Goal: Information Seeking & Learning: Learn about a topic

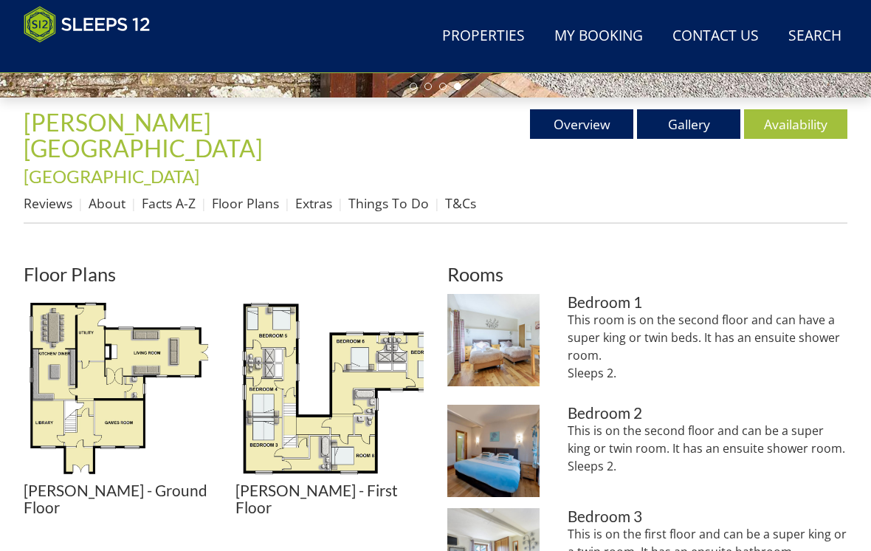
scroll to position [496, 0]
click at [701, 117] on link "Gallery" at bounding box center [688, 124] width 103 height 30
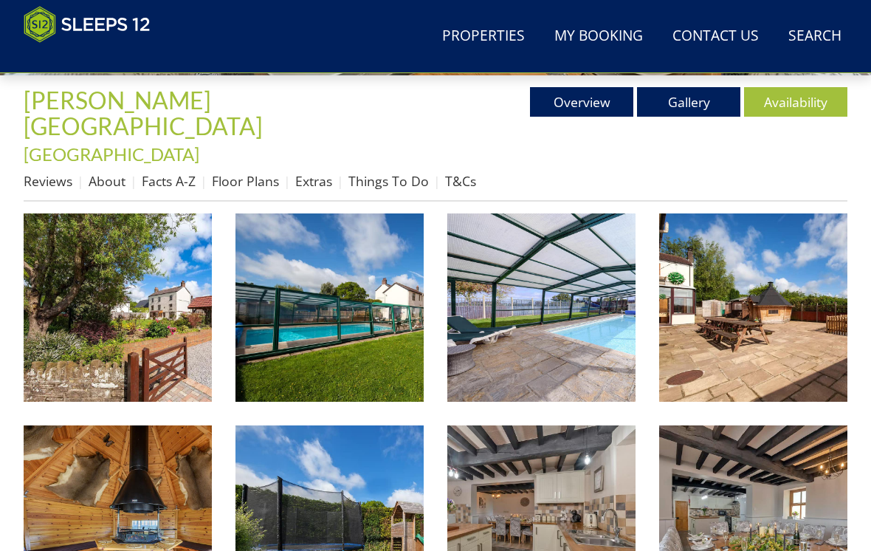
scroll to position [515, 0]
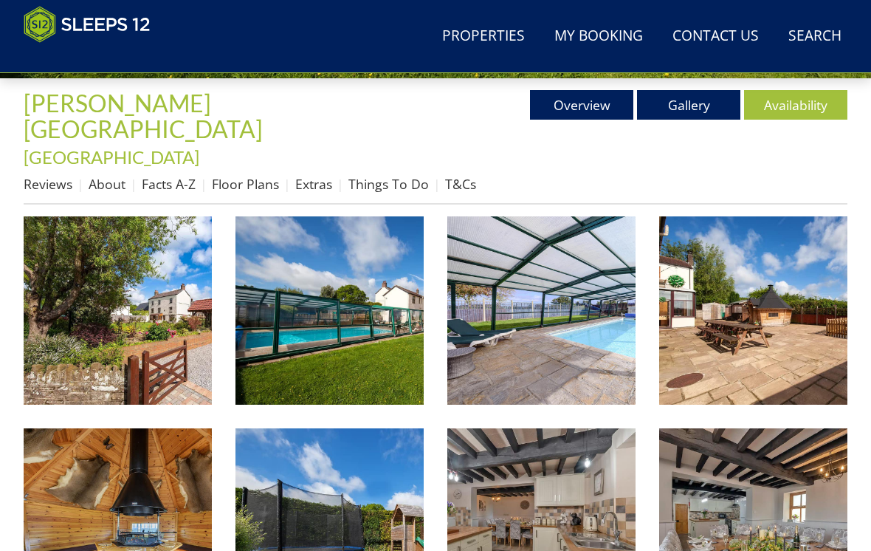
click at [204, 216] on img at bounding box center [118, 310] width 188 height 188
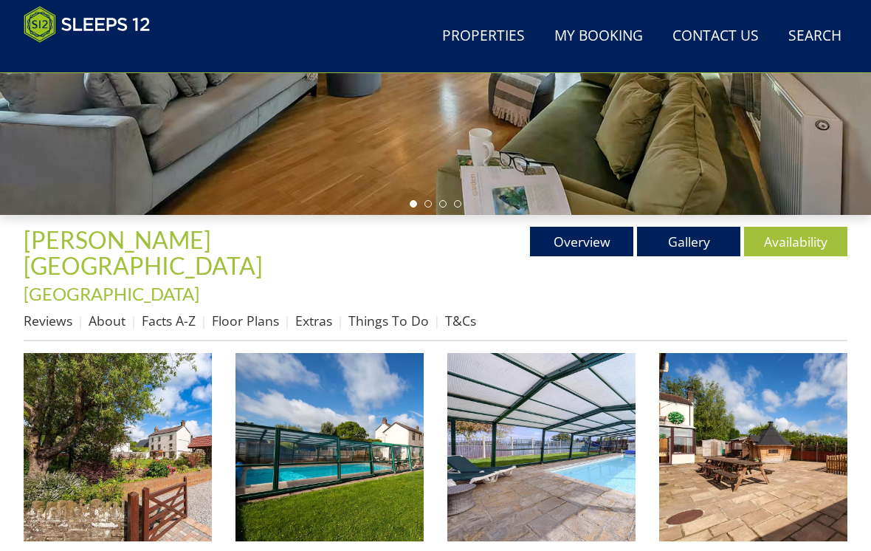
scroll to position [379, 0]
click at [238, 311] on link "Floor Plans" at bounding box center [245, 320] width 67 height 18
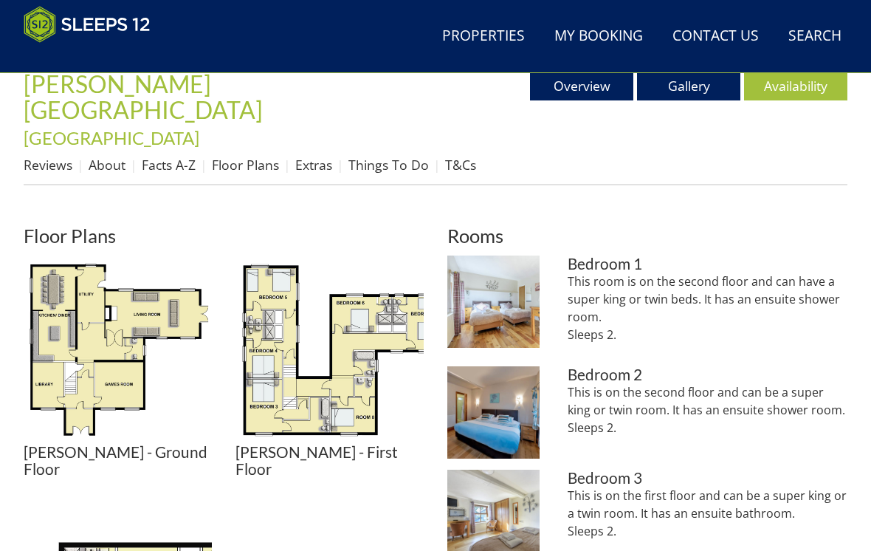
scroll to position [533, 0]
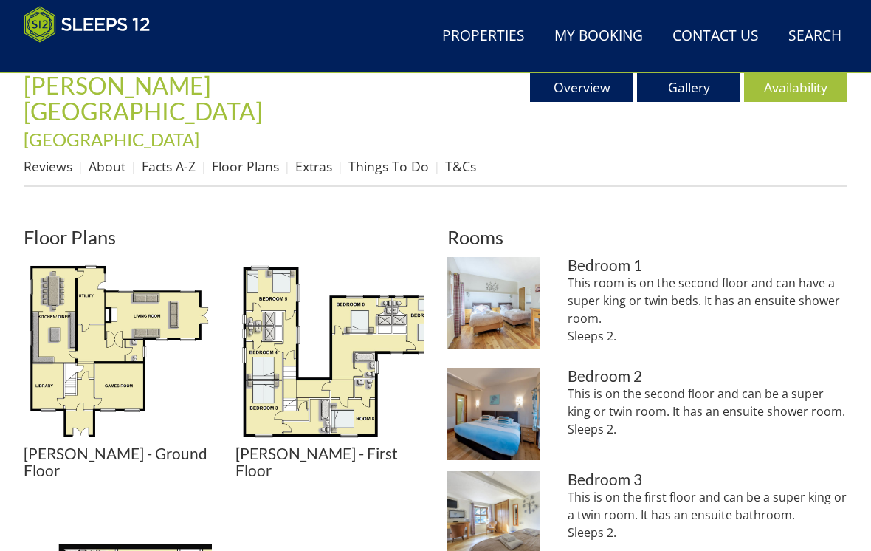
click at [119, 295] on img at bounding box center [118, 351] width 188 height 188
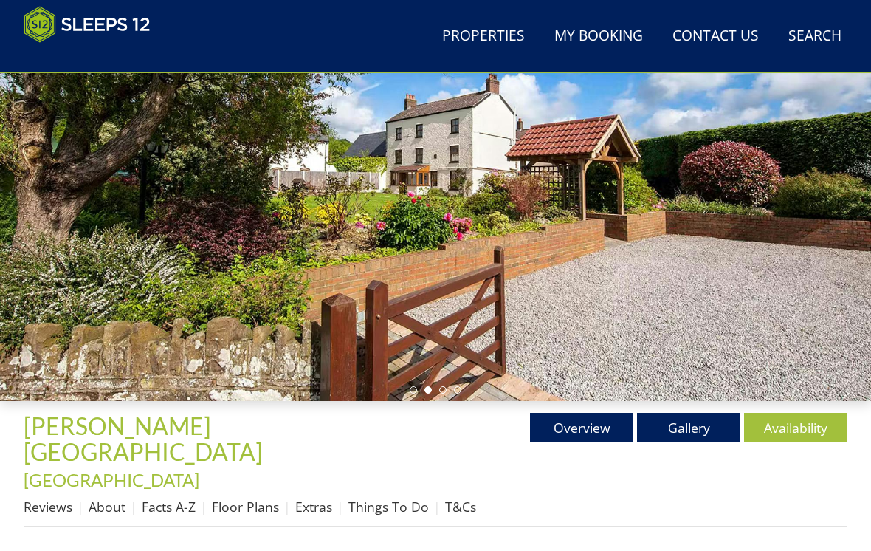
scroll to position [216, 0]
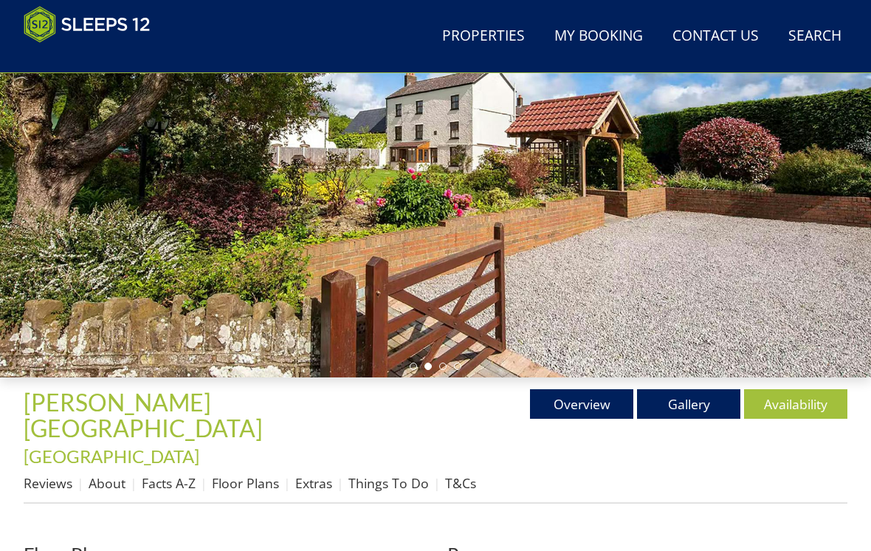
click at [675, 410] on link "Gallery" at bounding box center [688, 404] width 103 height 30
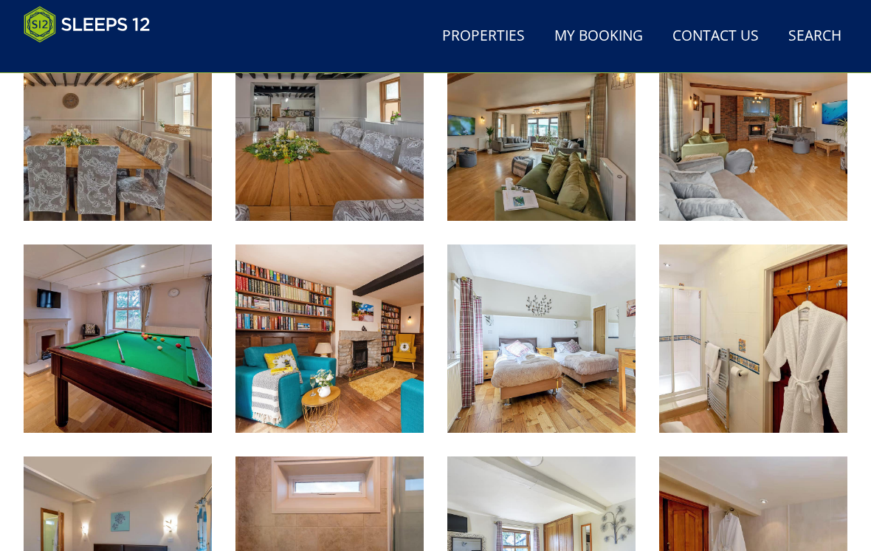
scroll to position [1117, 0]
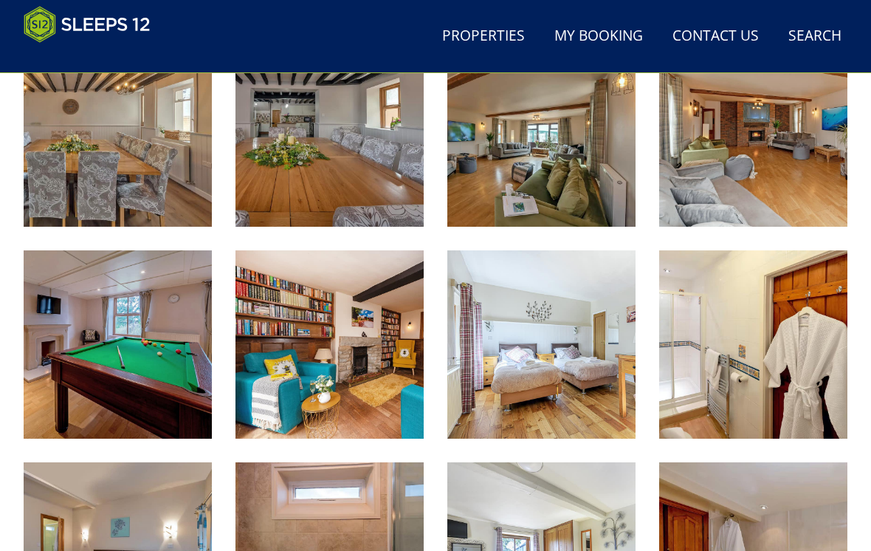
click at [492, 250] on img at bounding box center [541, 344] width 188 height 188
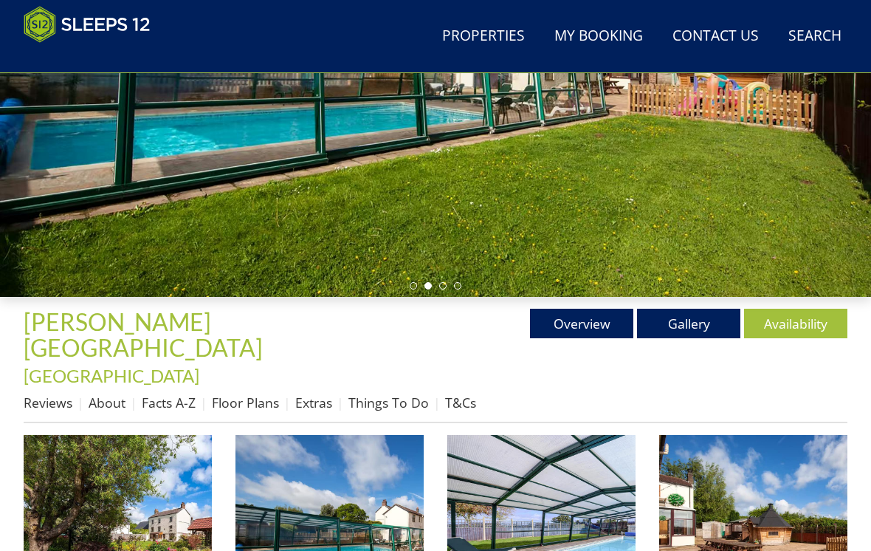
scroll to position [298, 0]
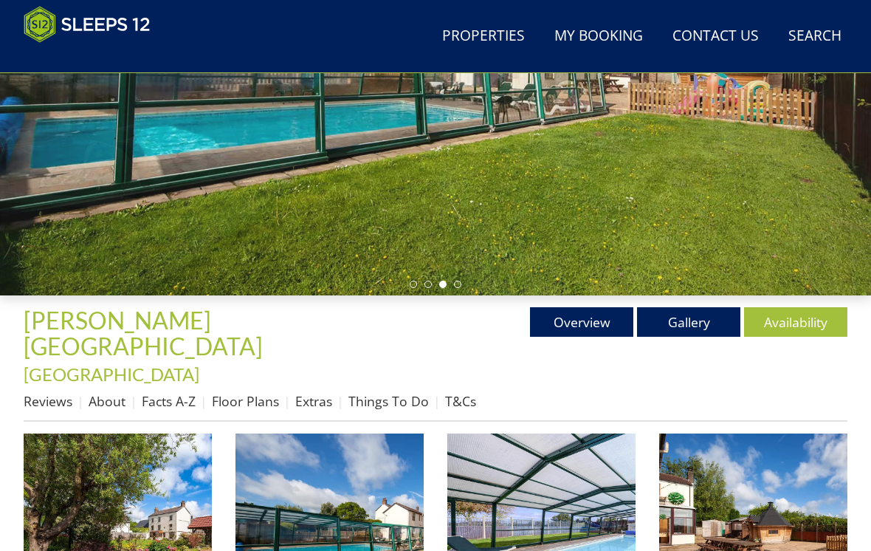
click at [257, 392] on link "Floor Plans" at bounding box center [245, 401] width 67 height 18
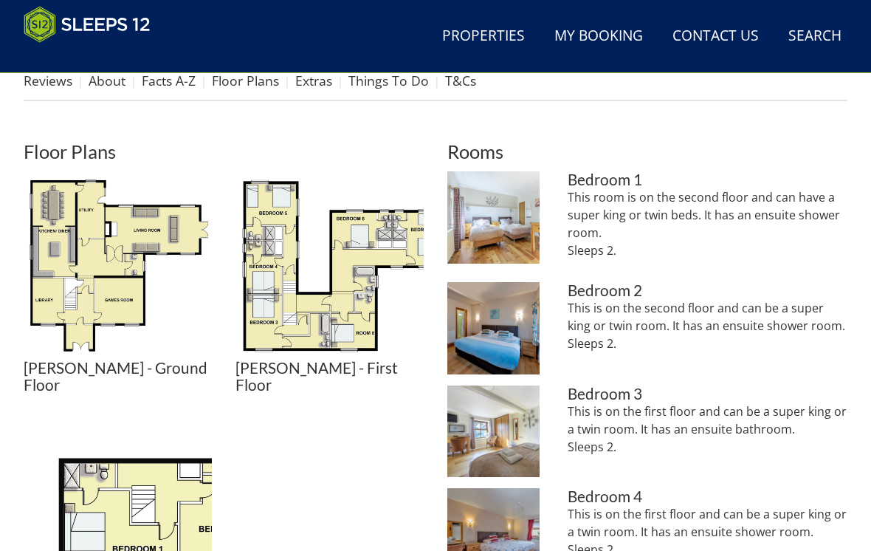
scroll to position [619, 0]
click at [153, 416] on img at bounding box center [118, 510] width 188 height 188
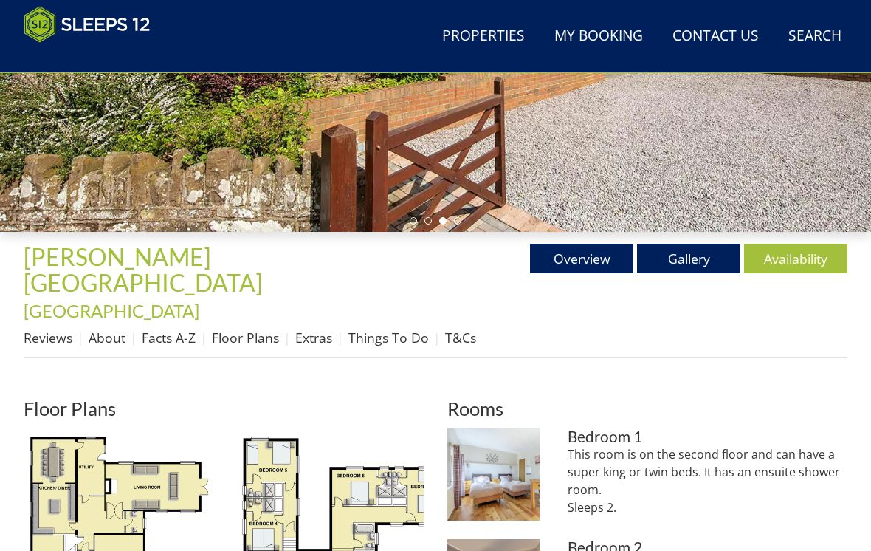
scroll to position [362, 0]
click at [400, 328] on link "Things To Do" at bounding box center [388, 337] width 80 height 18
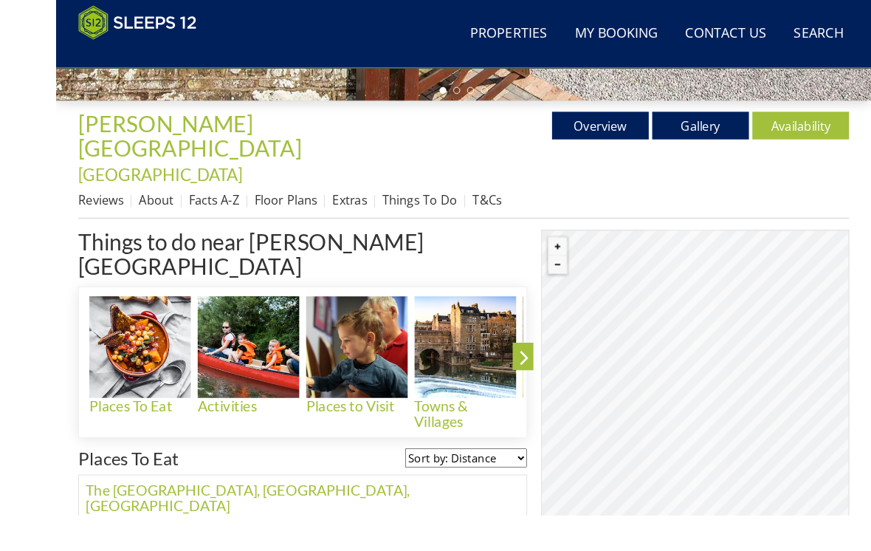
scroll to position [568, 0]
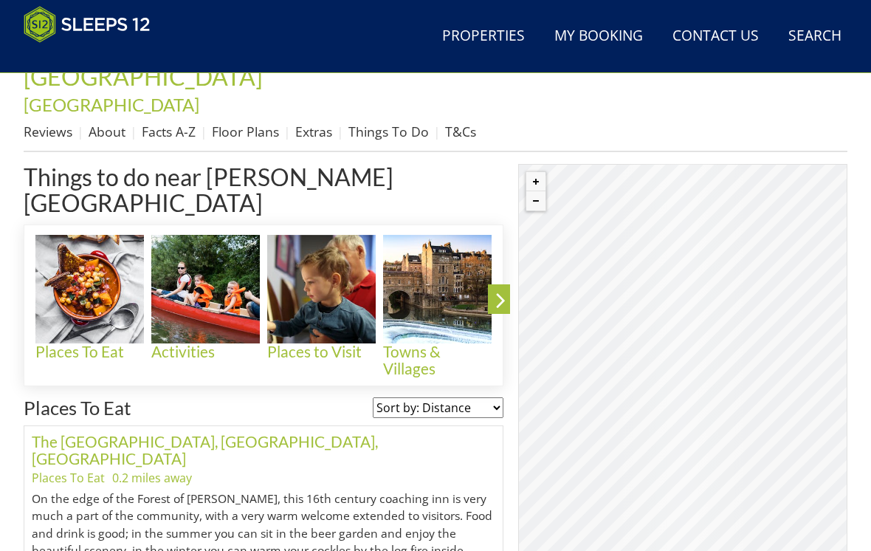
click at [536, 172] on button "Zoom in" at bounding box center [535, 181] width 19 height 19
click at [532, 172] on button "Zoom in" at bounding box center [535, 181] width 19 height 19
click at [530, 164] on div "© MapTiler © OpenStreetMap contributors" at bounding box center [682, 404] width 329 height 480
click at [541, 172] on button "Zoom in" at bounding box center [535, 181] width 19 height 19
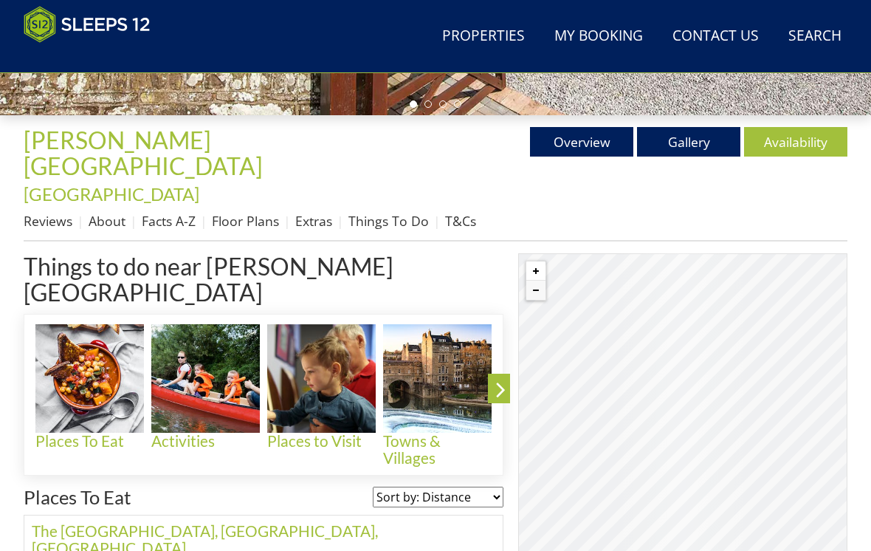
scroll to position [478, 0]
click at [760, 253] on div "© MapTiler © OpenStreetMap contributors" at bounding box center [682, 493] width 329 height 480
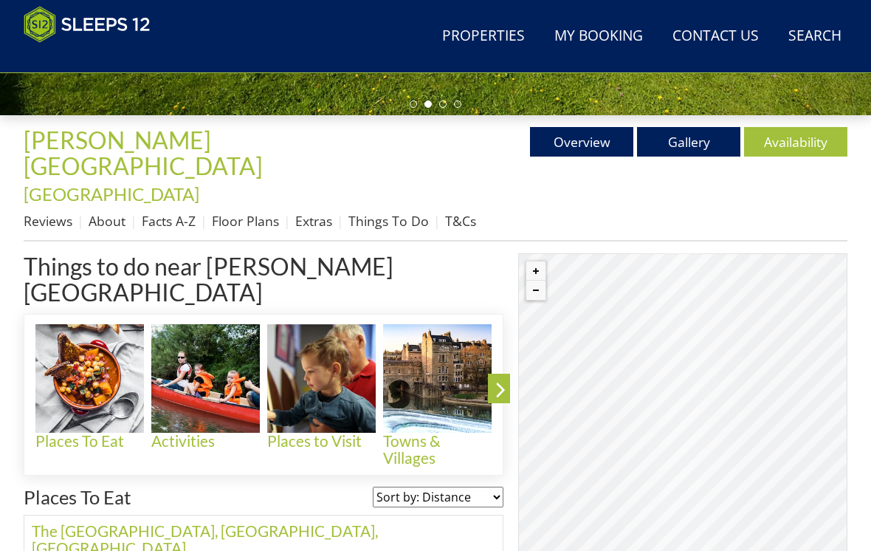
click at [789, 286] on div "© MapTiler © OpenStreetMap contributors" at bounding box center [682, 493] width 329 height 480
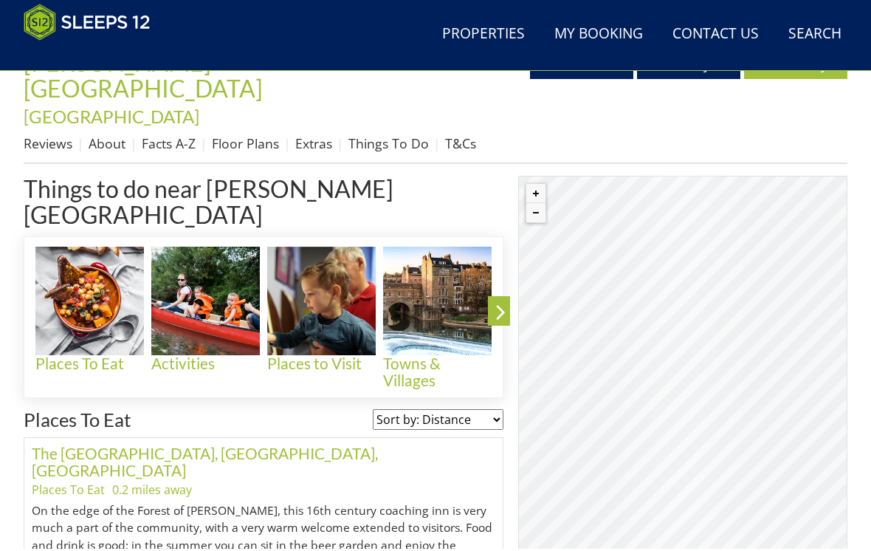
scroll to position [556, 0]
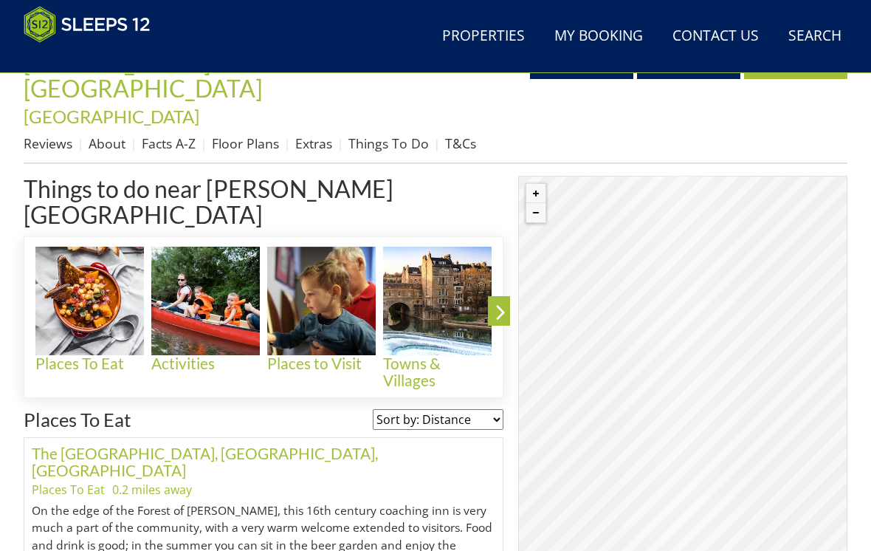
click at [530, 184] on button "Zoom in" at bounding box center [535, 193] width 19 height 19
click at [533, 184] on button "Zoom in" at bounding box center [535, 193] width 19 height 19
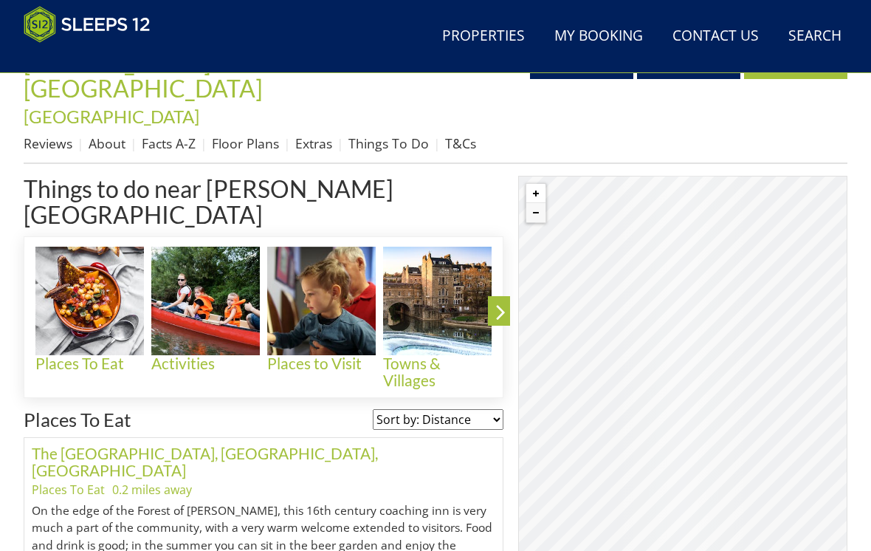
click at [533, 184] on button "Zoom in" at bounding box center [535, 193] width 19 height 19
click at [523, 176] on div "© MapTiler © OpenStreetMap contributors" at bounding box center [682, 416] width 329 height 480
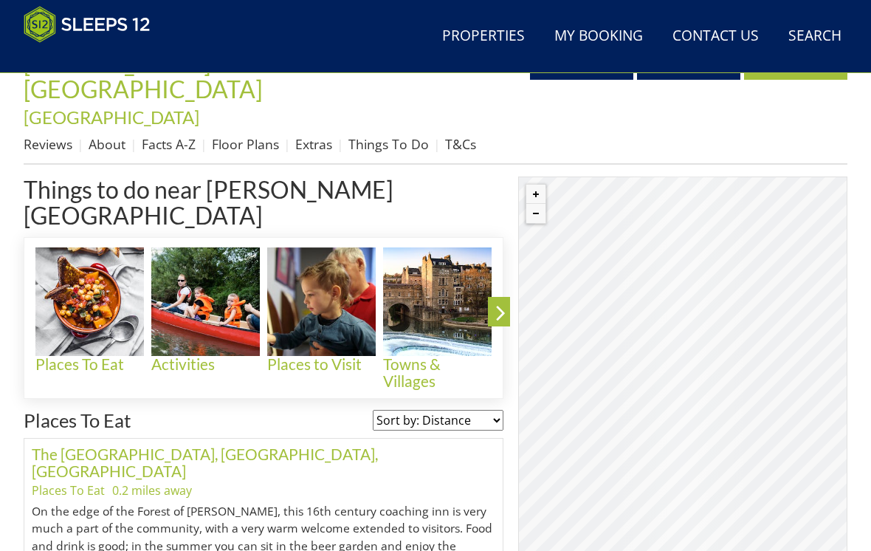
click at [537, 185] on button "Zoom in" at bounding box center [535, 194] width 19 height 19
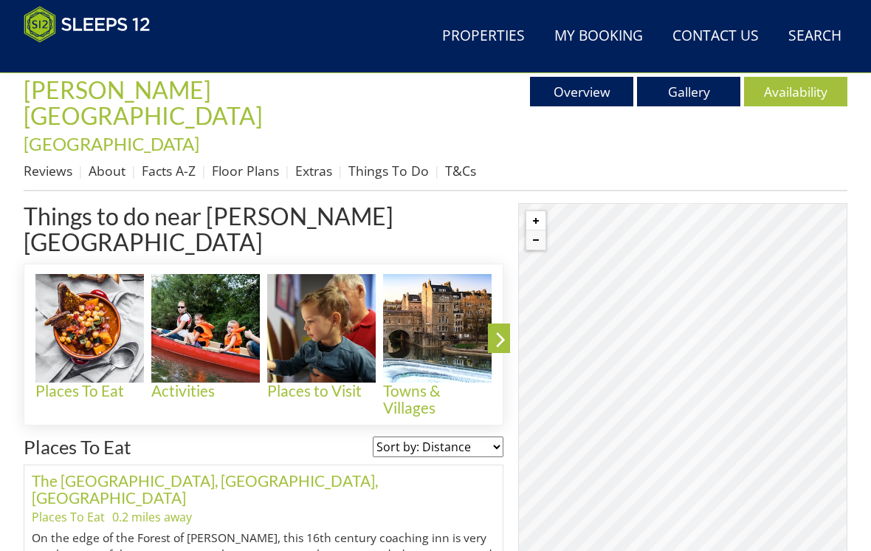
scroll to position [523, 0]
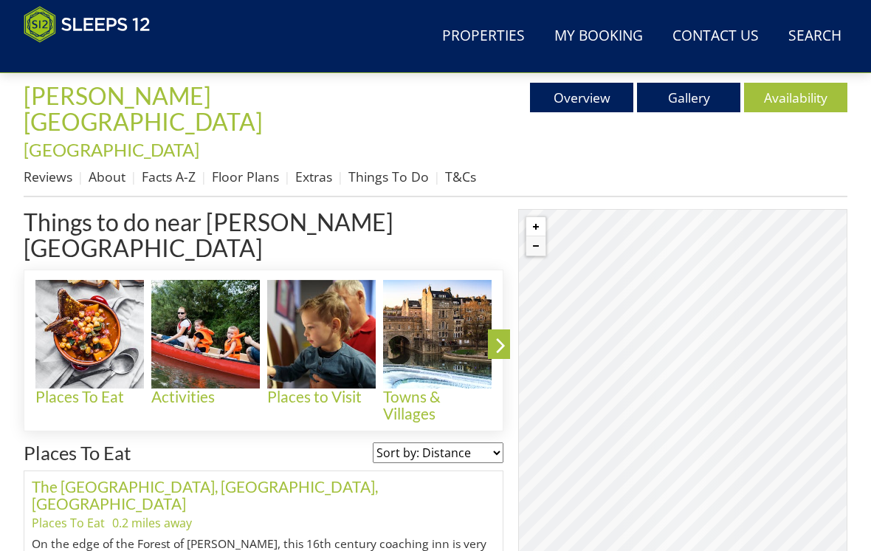
click at [542, 236] on button "Zoom out" at bounding box center [535, 245] width 19 height 19
click at [541, 236] on button "Zoom out" at bounding box center [535, 245] width 19 height 19
click at [534, 236] on button "Zoom out" at bounding box center [535, 245] width 19 height 19
click at [533, 236] on button "Zoom out" at bounding box center [535, 245] width 19 height 19
click at [531, 236] on button "Zoom out" at bounding box center [535, 245] width 19 height 19
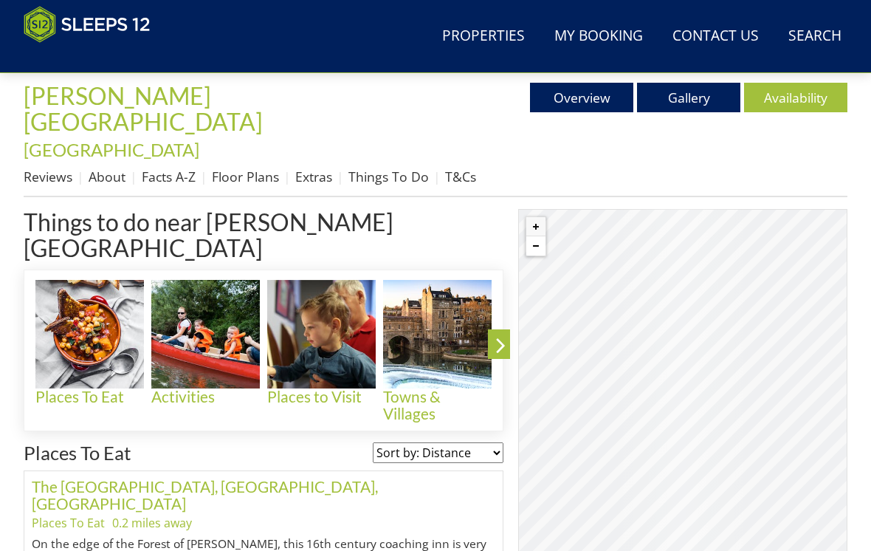
click at [531, 236] on button "Zoom out" at bounding box center [535, 245] width 19 height 19
click at [530, 236] on button "Zoom out" at bounding box center [535, 245] width 19 height 19
click at [534, 236] on button "Zoom out" at bounding box center [535, 245] width 19 height 19
click at [533, 236] on button "Zoom out" at bounding box center [535, 245] width 19 height 19
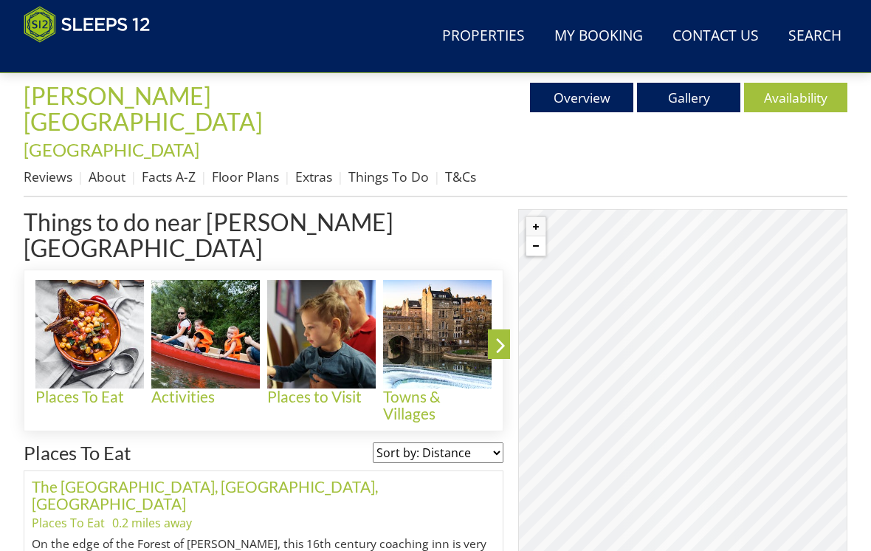
click at [537, 236] on button "Zoom out" at bounding box center [535, 245] width 19 height 19
click at [529, 236] on button "Zoom out" at bounding box center [535, 245] width 19 height 19
click at [527, 236] on button "Zoom out" at bounding box center [535, 245] width 19 height 19
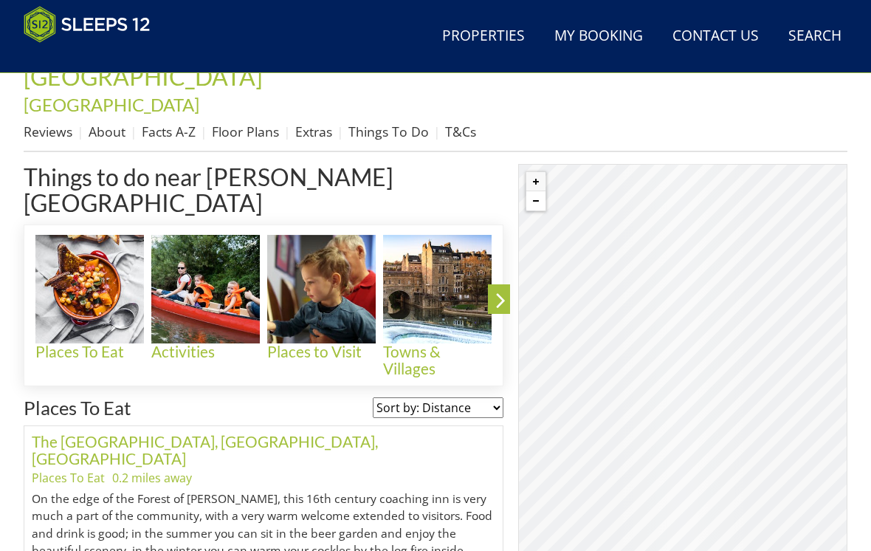
scroll to position [568, 0]
click at [698, 282] on div "© MapTiler © OpenStreetMap contributors" at bounding box center [682, 404] width 329 height 480
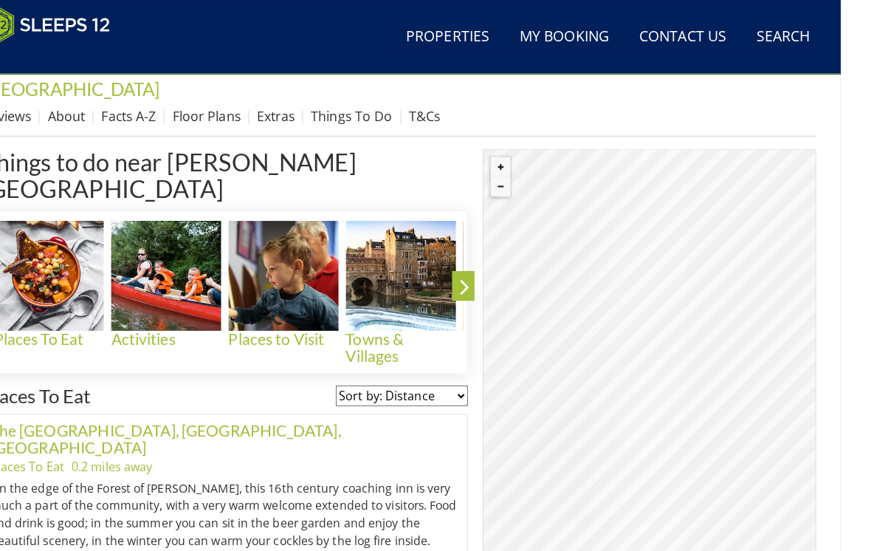
scroll to position [585, 0]
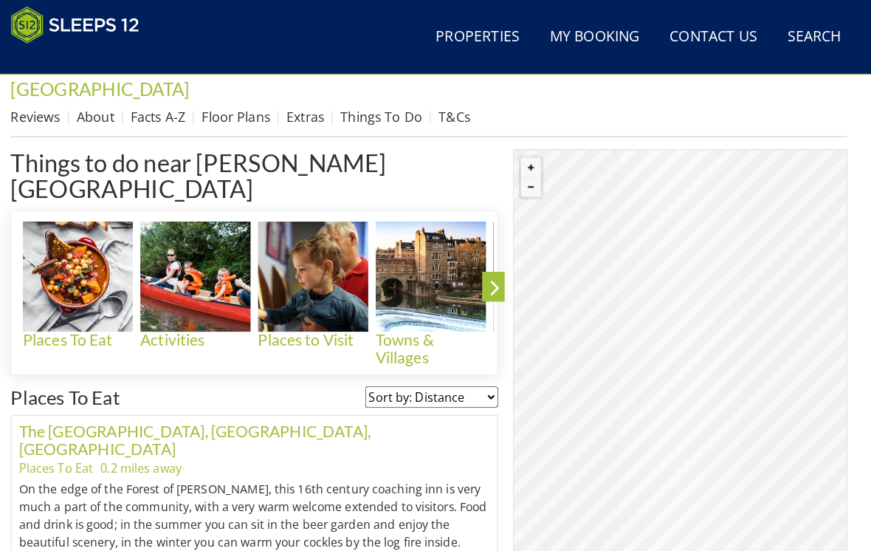
click at [180, 218] on img at bounding box center [205, 272] width 109 height 109
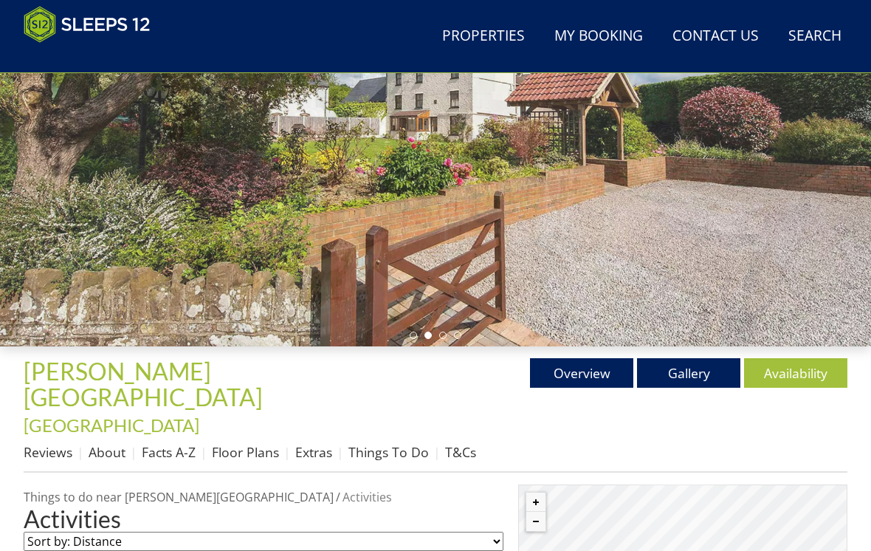
scroll to position [247, 0]
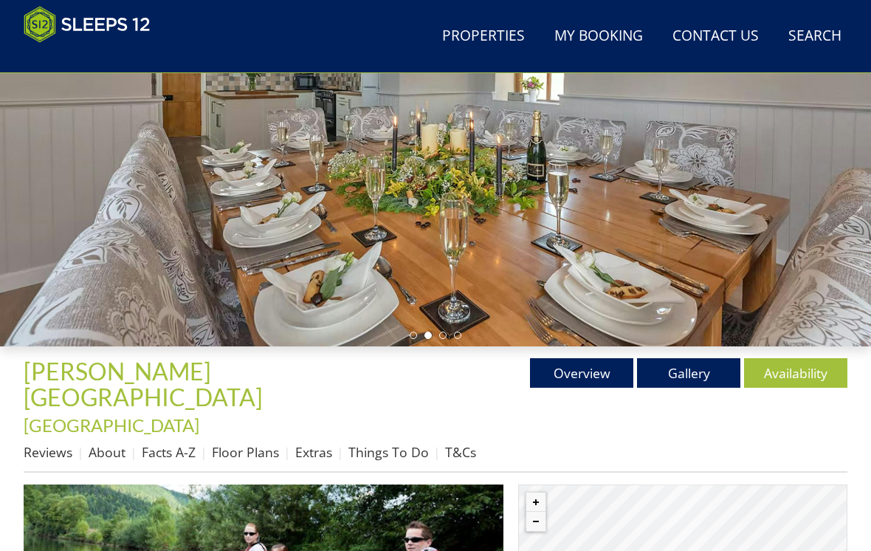
click at [300, 443] on link "Extras" at bounding box center [313, 452] width 37 height 18
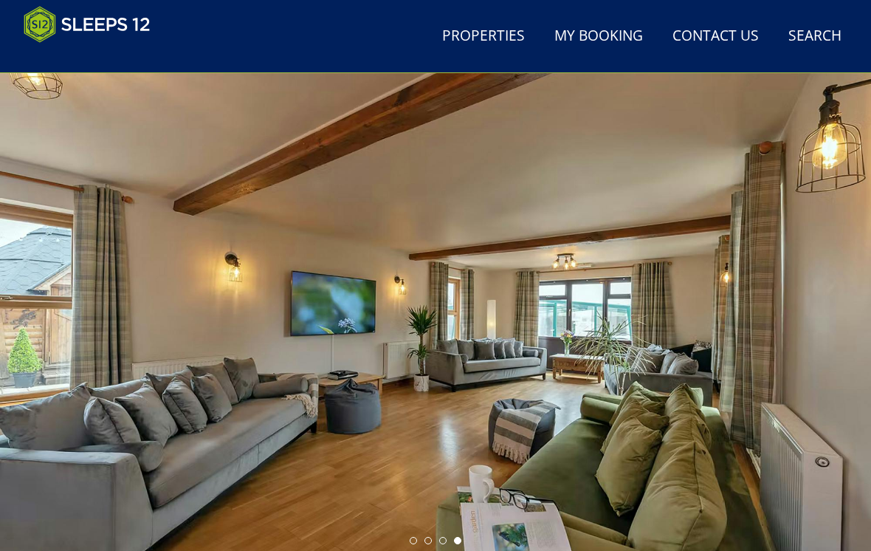
scroll to position [11, 0]
